Goal: Task Accomplishment & Management: Manage account settings

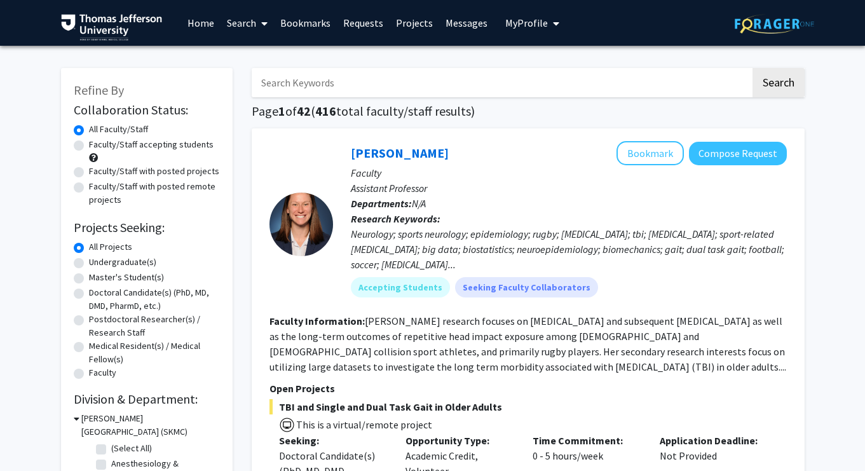
click at [538, 31] on button "My Profile" at bounding box center [532, 23] width 62 height 46
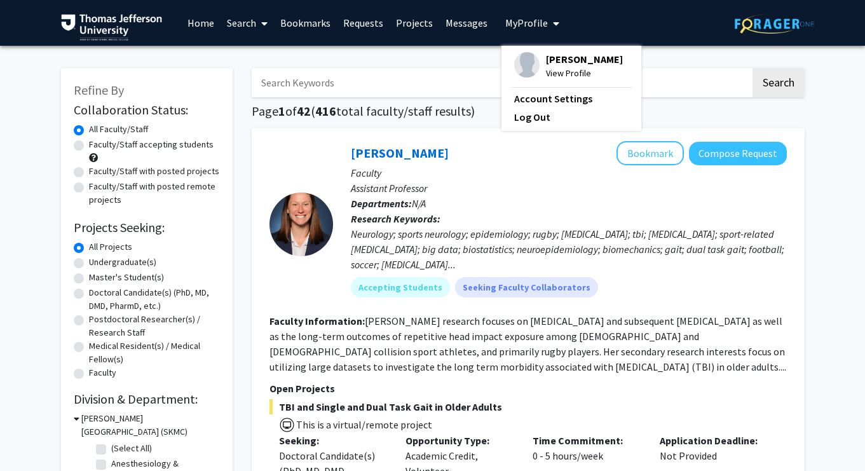
click at [546, 57] on span "[PERSON_NAME]" at bounding box center [584, 59] width 77 height 14
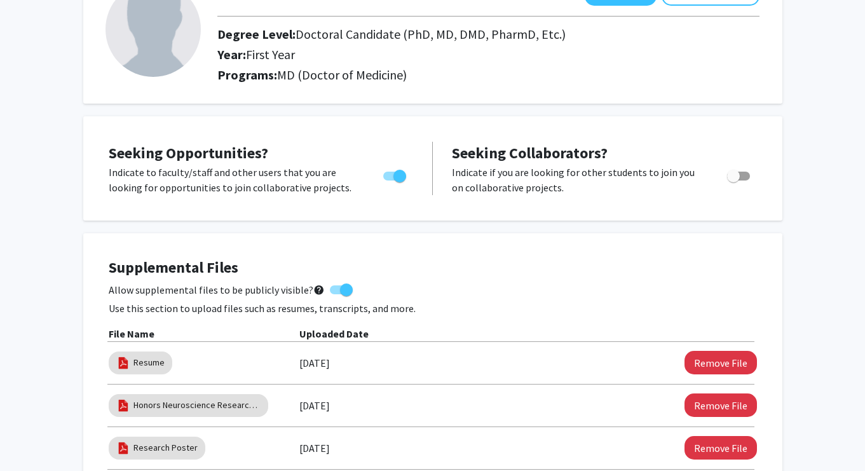
scroll to position [208, 0]
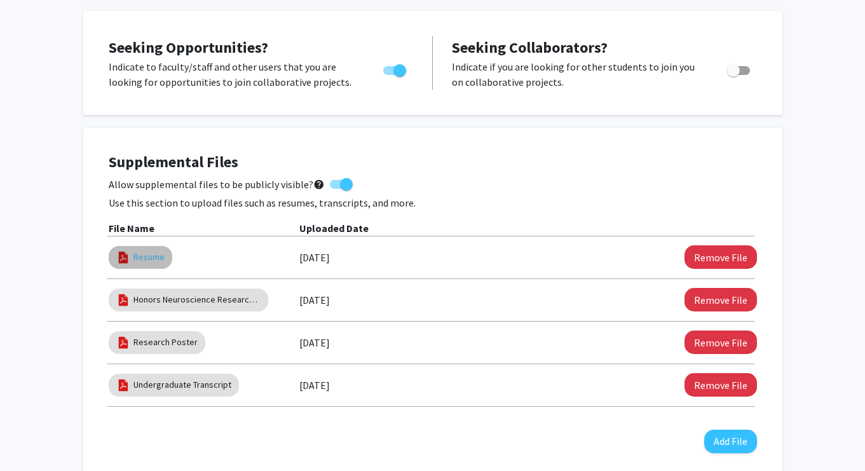
click at [152, 259] on link "Resume" at bounding box center [148, 256] width 31 height 13
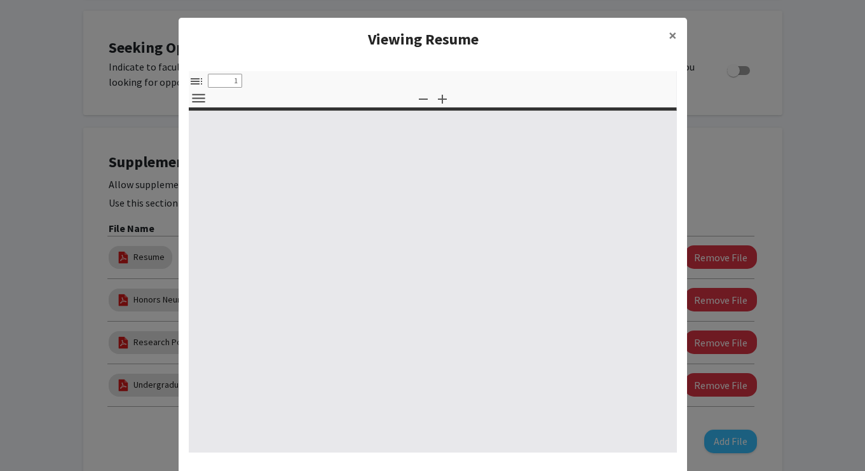
select select "custom"
type input "0"
select select "custom"
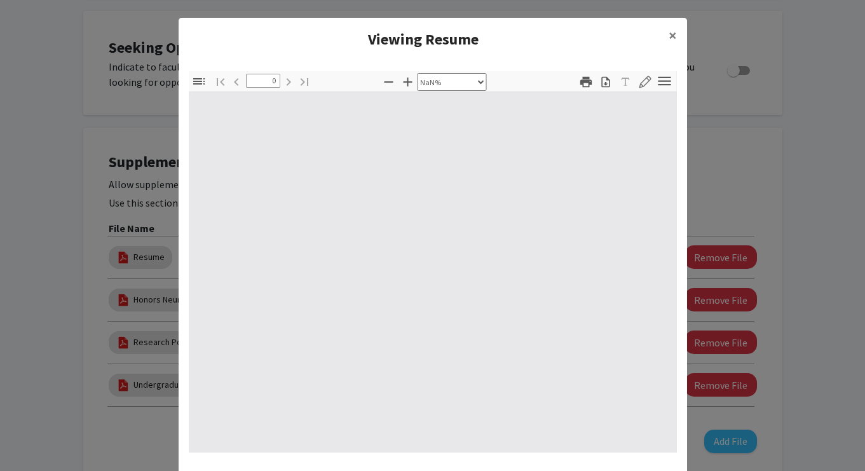
type input "1"
select select "auto"
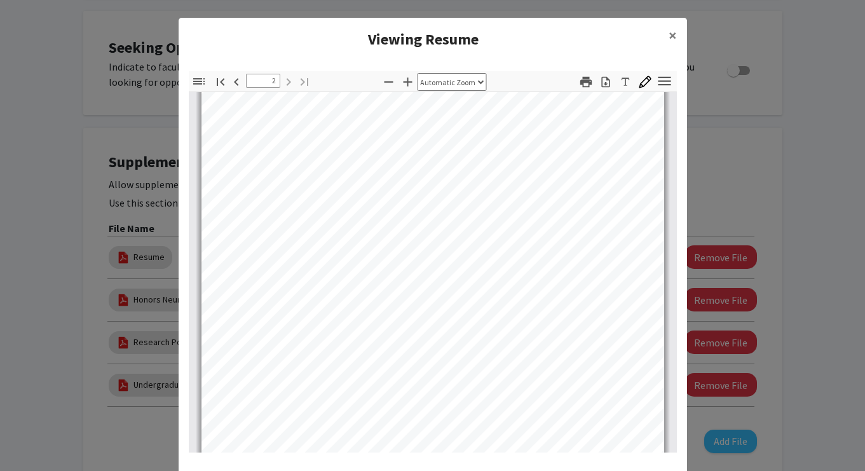
scroll to position [656, 0]
type input "1"
click at [659, 79] on icon "button" at bounding box center [664, 80] width 17 height 17
click at [603, 83] on icon "button" at bounding box center [605, 82] width 13 height 13
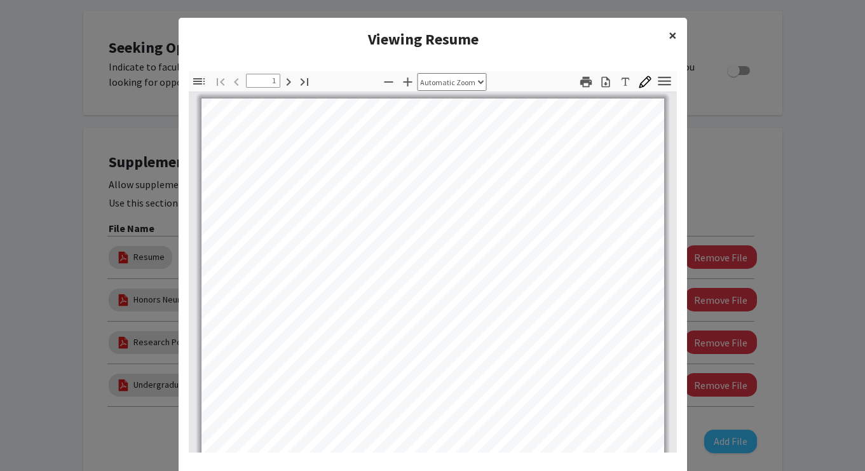
click at [674, 36] on span "×" at bounding box center [672, 35] width 8 height 20
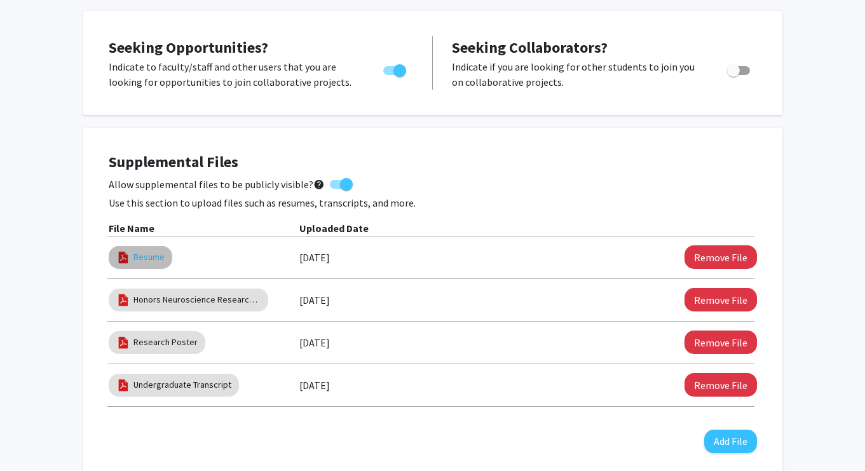
click at [149, 256] on link "Resume" at bounding box center [148, 256] width 31 height 13
select select "custom"
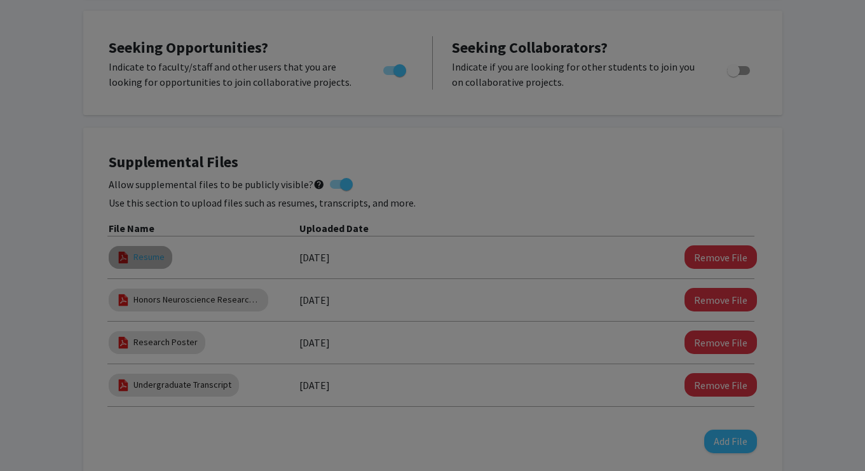
type input "0"
select select "custom"
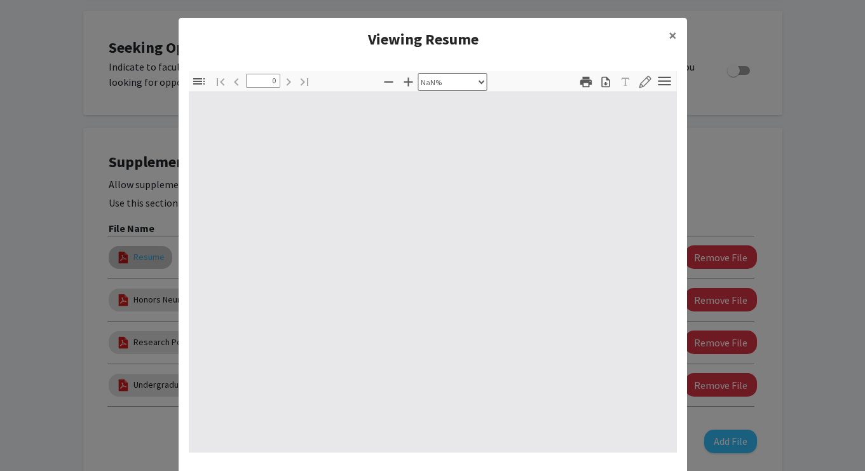
type input "1"
select select "auto"
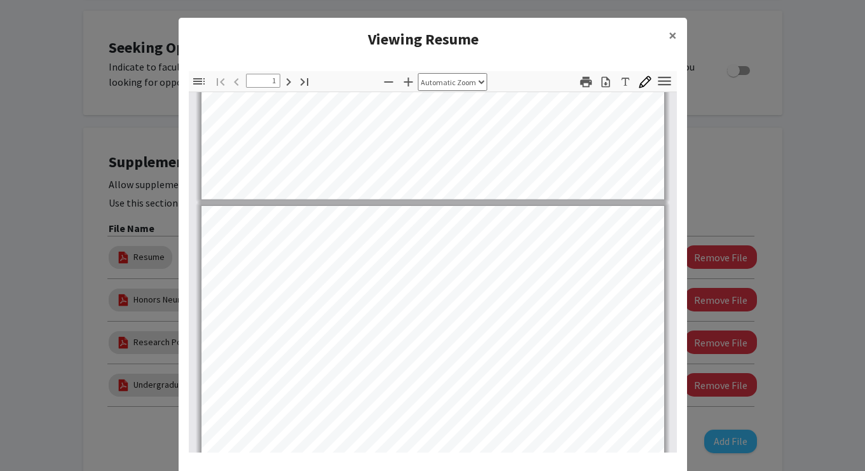
type input "2"
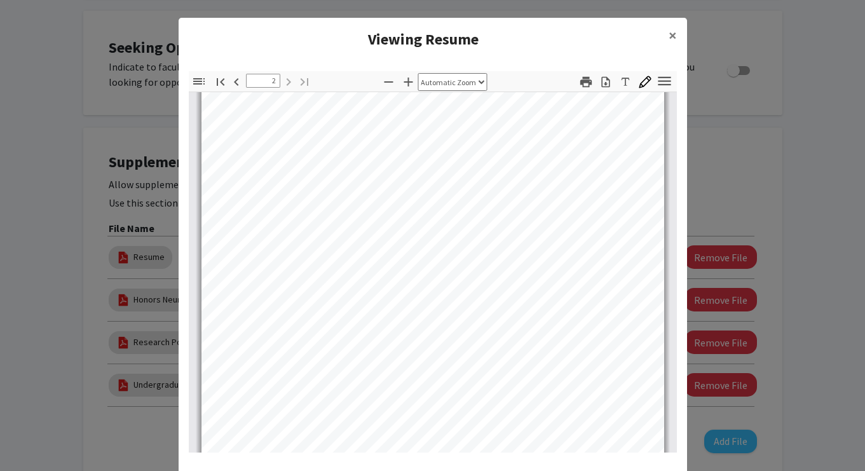
scroll to position [856, 0]
click at [586, 84] on icon "button" at bounding box center [586, 82] width 14 height 14
